Goal: Task Accomplishment & Management: Use online tool/utility

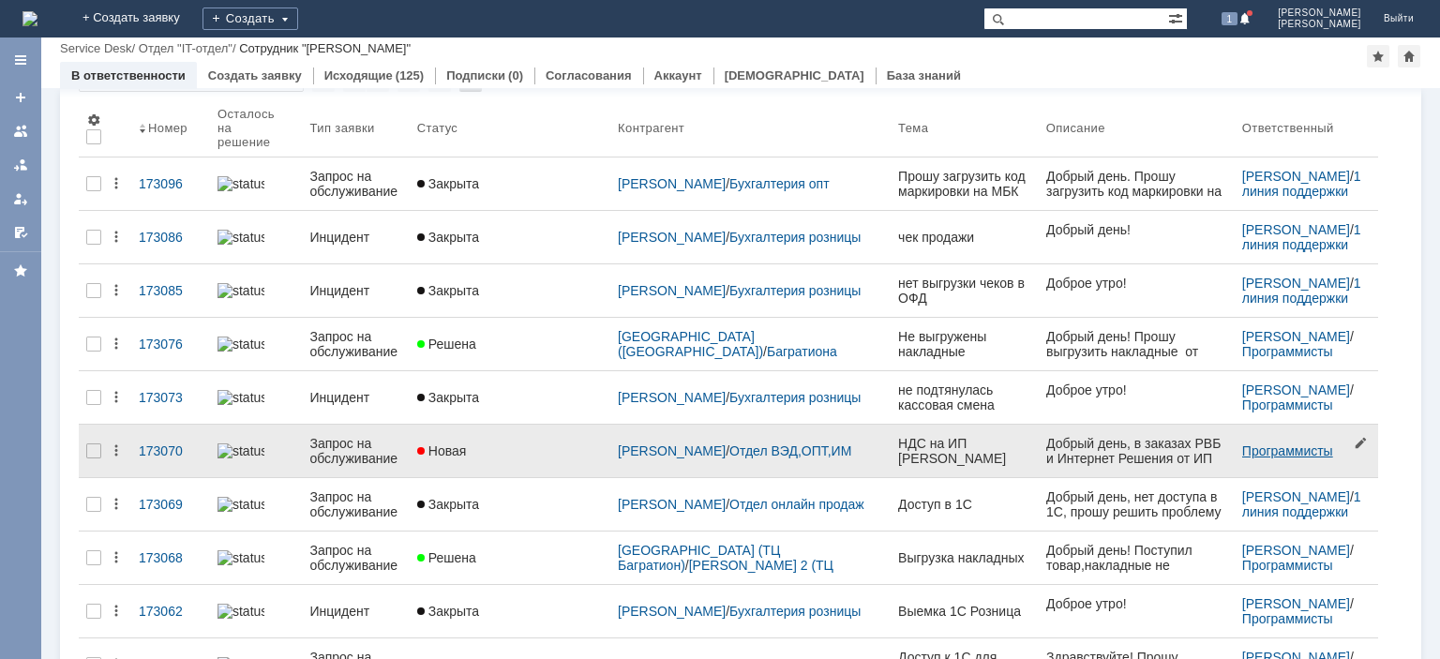
click at [1273, 443] on link "Программисты" at bounding box center [1287, 450] width 91 height 15
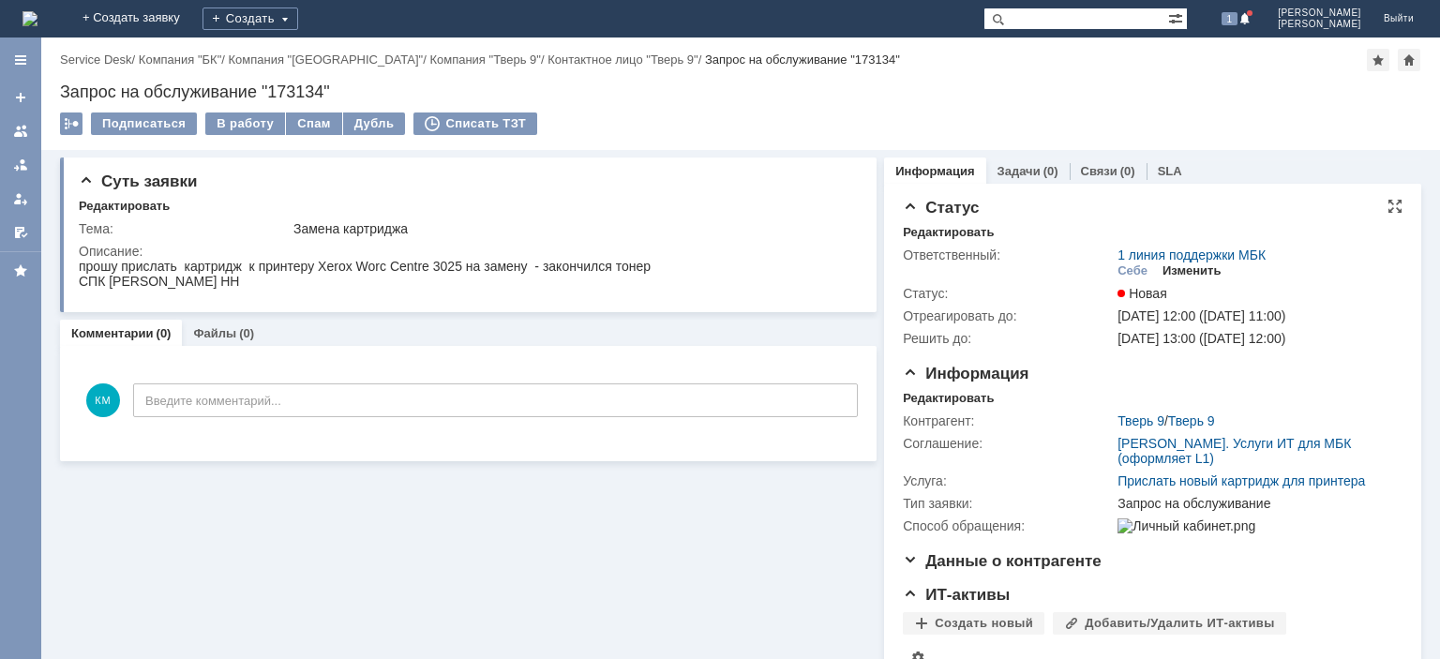
click at [1185, 268] on div "Изменить" at bounding box center [1192, 270] width 59 height 15
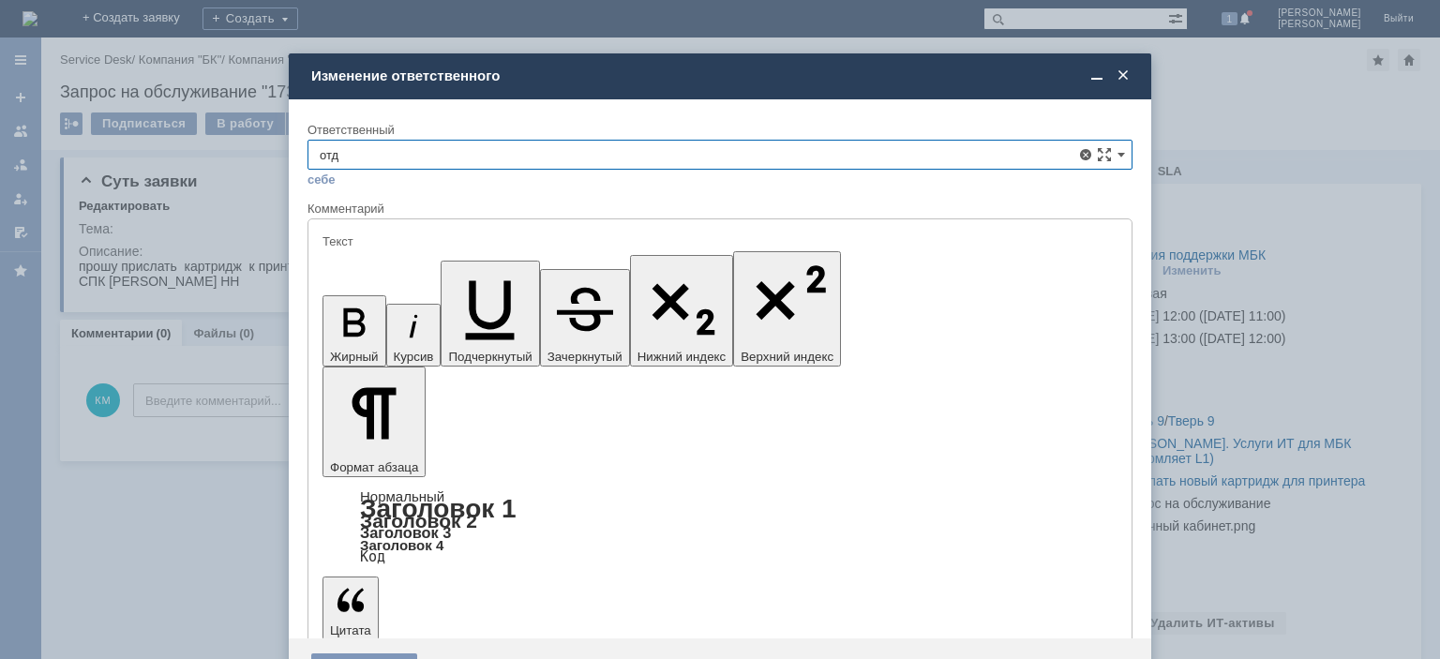
click at [400, 320] on span "Отдел ИТ" at bounding box center [720, 322] width 801 height 15
type input "Отдел ИТ"
click at [377, 653] on div "Сохранить" at bounding box center [364, 668] width 106 height 30
